Goal: Task Accomplishment & Management: Use online tool/utility

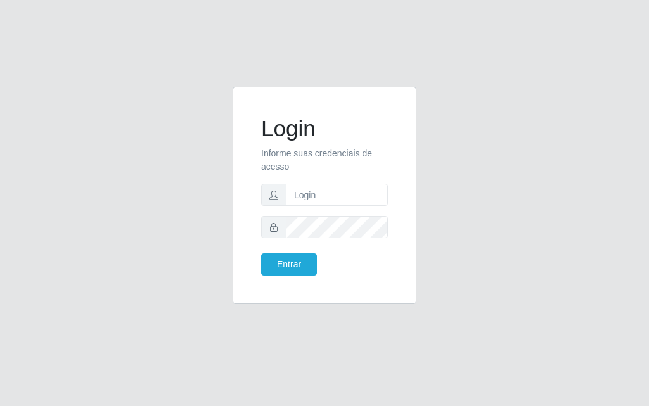
click at [332, 207] on form "Login Informe suas credenciais de acesso Entrar" at bounding box center [324, 195] width 127 height 160
click at [330, 196] on input "text" at bounding box center [337, 195] width 102 height 22
drag, startPoint x: 330, startPoint y: 196, endPoint x: 340, endPoint y: 200, distance: 10.8
click at [330, 196] on input "text" at bounding box center [337, 195] width 102 height 22
type input "[PERSON_NAME]"
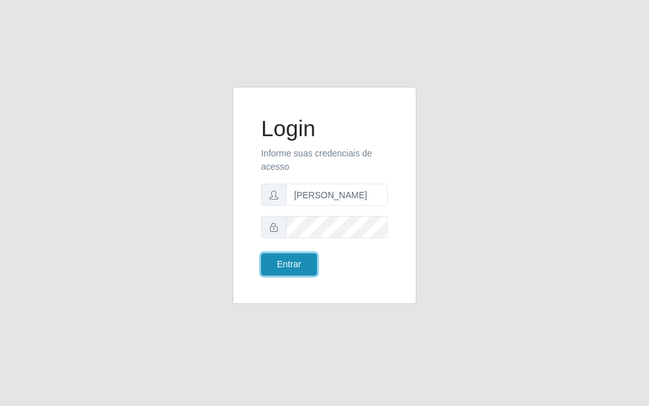
click at [292, 266] on button "Entrar" at bounding box center [289, 265] width 56 height 22
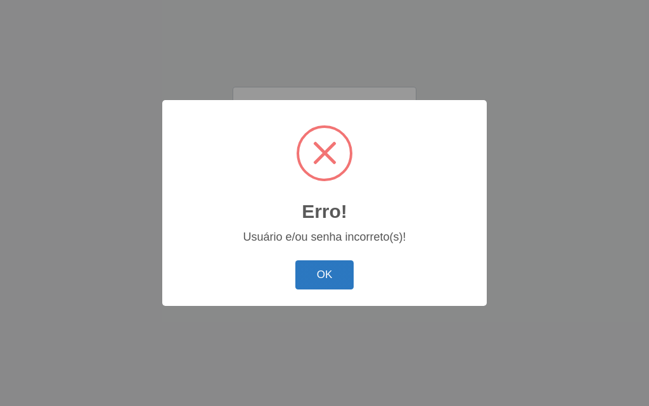
click at [331, 274] on button "OK" at bounding box center [324, 275] width 59 height 30
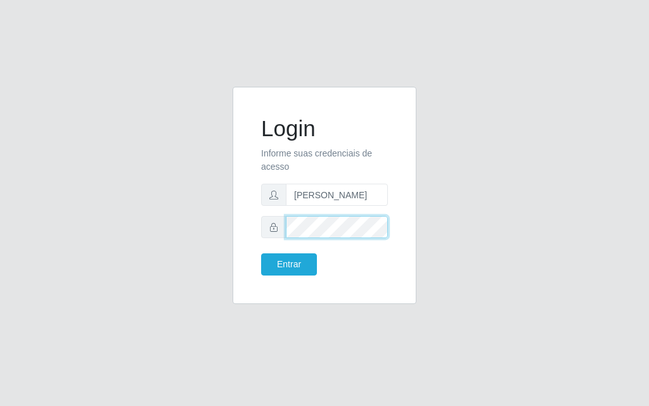
click at [258, 221] on div "Login Informe suas credenciais de acesso [PERSON_NAME] Entrar" at bounding box center [324, 196] width 152 height 186
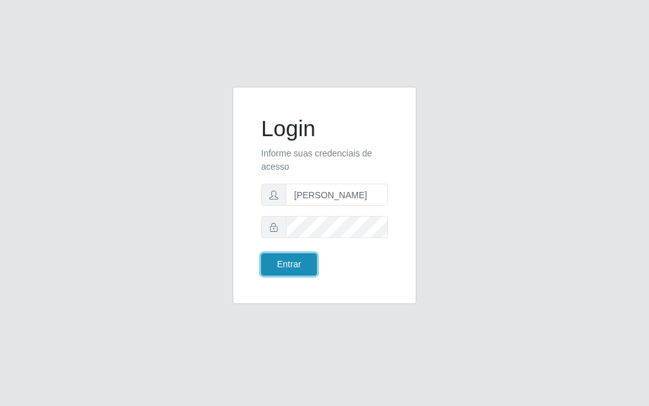
click at [290, 258] on button "Entrar" at bounding box center [289, 265] width 56 height 22
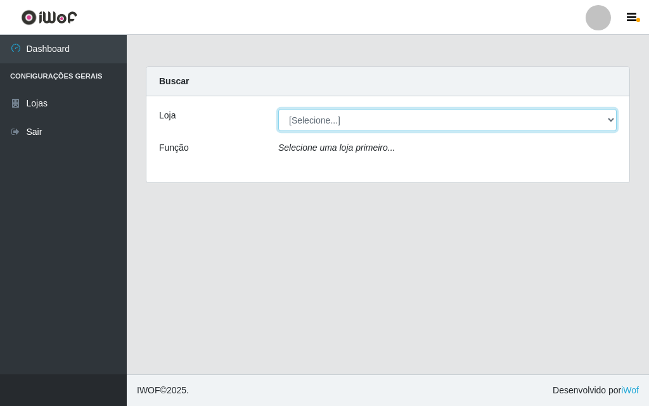
click at [598, 116] on select "[Selecione...] Divino Fogão" at bounding box center [447, 120] width 338 height 22
select select "499"
click at [278, 109] on select "[Selecione...] Divino Fogão" at bounding box center [447, 120] width 338 height 22
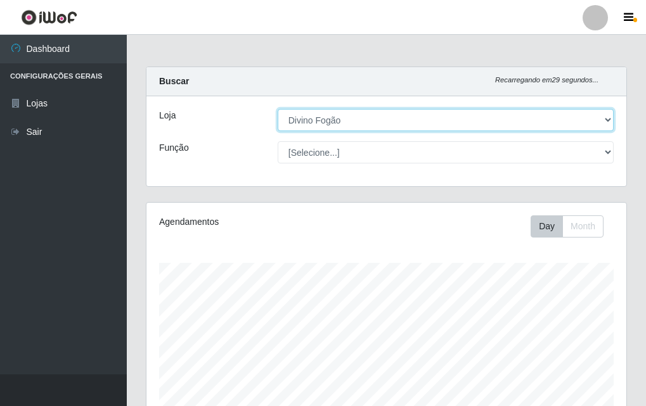
scroll to position [263, 480]
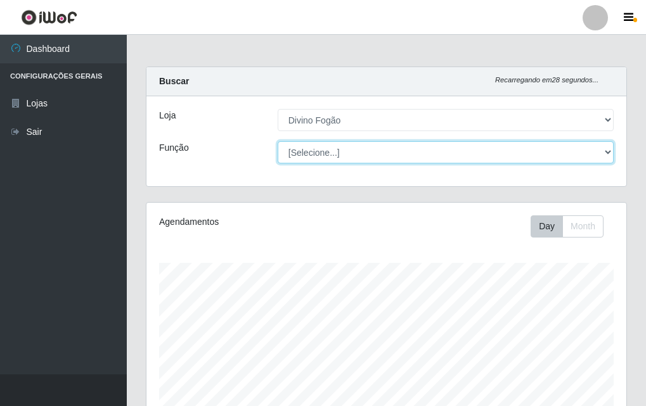
click at [532, 157] on select "[Selecione...] ASG ASG + ASG ++ Auxiliar de Cozinha Auxiliar de Cozinha + Auxil…" at bounding box center [446, 152] width 336 height 22
click at [278, 141] on select "[Selecione...] ASG ASG + ASG ++ Auxiliar de Cozinha Auxiliar de Cozinha + Auxil…" at bounding box center [446, 152] width 336 height 22
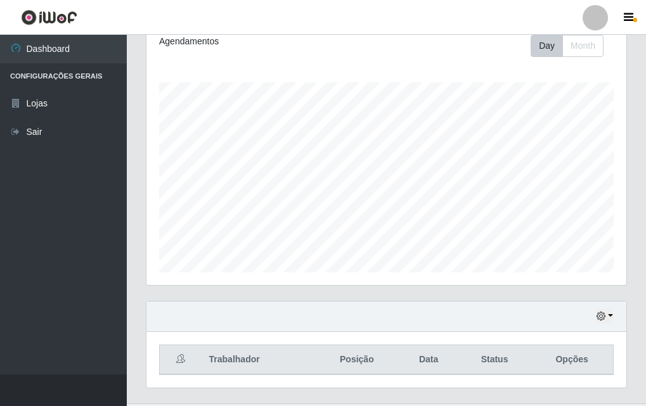
scroll to position [210, 0]
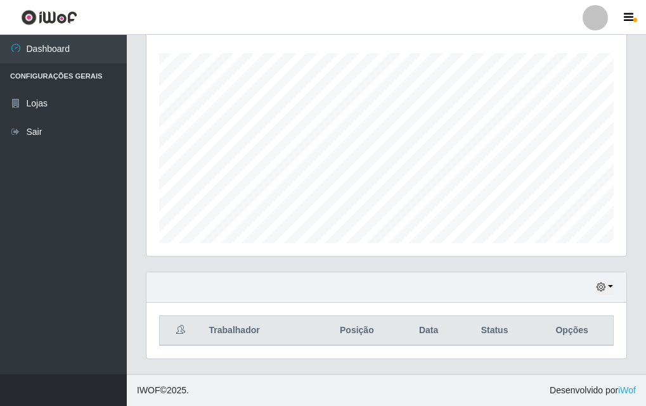
drag, startPoint x: 645, startPoint y: 153, endPoint x: 635, endPoint y: 63, distance: 90.5
click at [634, 63] on div "Carregando... Buscar Recarregando em 5 segundos... [PERSON_NAME] [Selecione...]…" at bounding box center [386, 116] width 519 height 518
drag, startPoint x: 643, startPoint y: 169, endPoint x: 648, endPoint y: 85, distance: 83.8
click at [646, 85] on html "Perfil Alterar Senha Sair Dashboard Configurações Gerais Lojas Sair Carregando.…" at bounding box center [323, 98] width 646 height 616
click at [646, 39] on html "Perfil Alterar Senha Sair Dashboard Configurações Gerais Lojas Sair Carregando.…" at bounding box center [323, 98] width 646 height 616
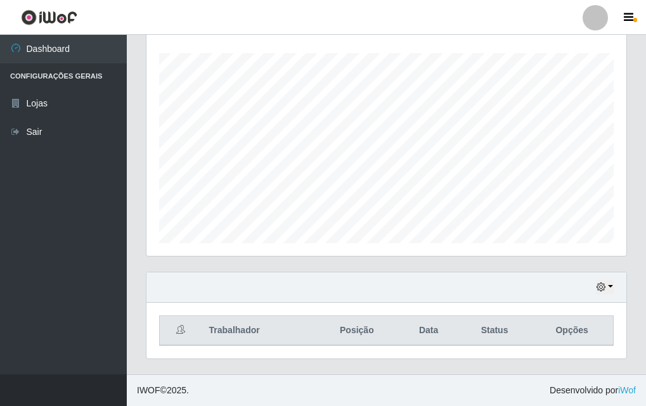
scroll to position [0, 0]
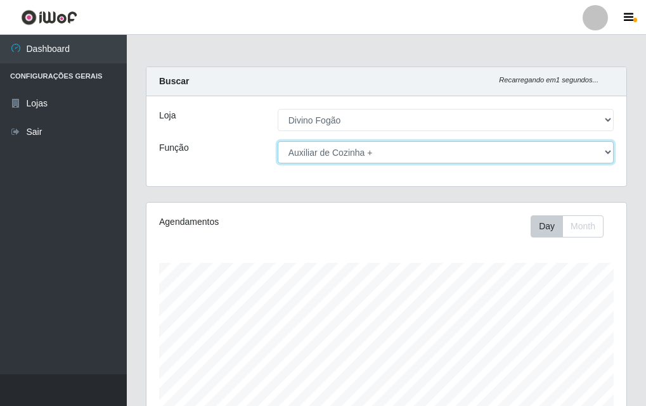
click at [416, 156] on select "[Selecione...] ASG ASG + ASG ++ Auxiliar de Cozinha Auxiliar de Cozinha + Auxil…" at bounding box center [446, 152] width 336 height 22
select select "9"
click at [278, 141] on select "[Selecione...] ASG ASG + ASG ++ Auxiliar de Cozinha Auxiliar de Cozinha + Auxil…" at bounding box center [446, 152] width 336 height 22
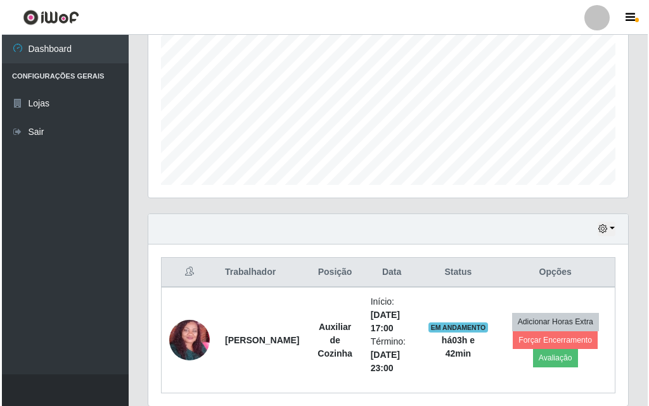
scroll to position [316, 0]
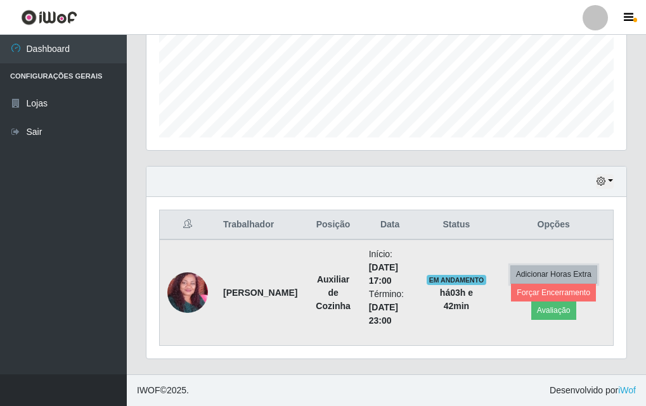
click at [540, 269] on button "Adicionar Horas Extra" at bounding box center [553, 275] width 87 height 18
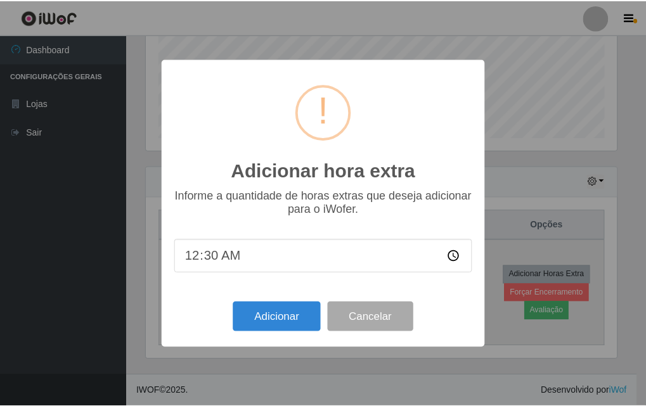
scroll to position [263, 473]
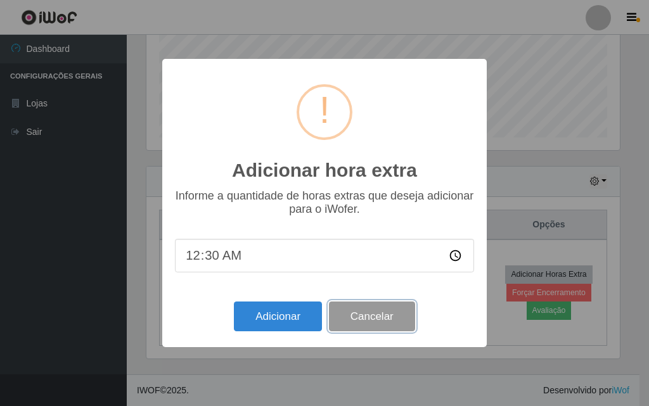
click at [382, 316] on button "Cancelar" at bounding box center [372, 317] width 86 height 30
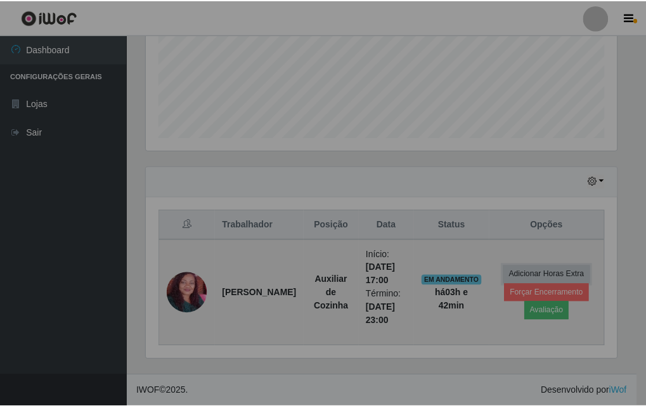
scroll to position [263, 480]
